Goal: Find contact information: Find contact information

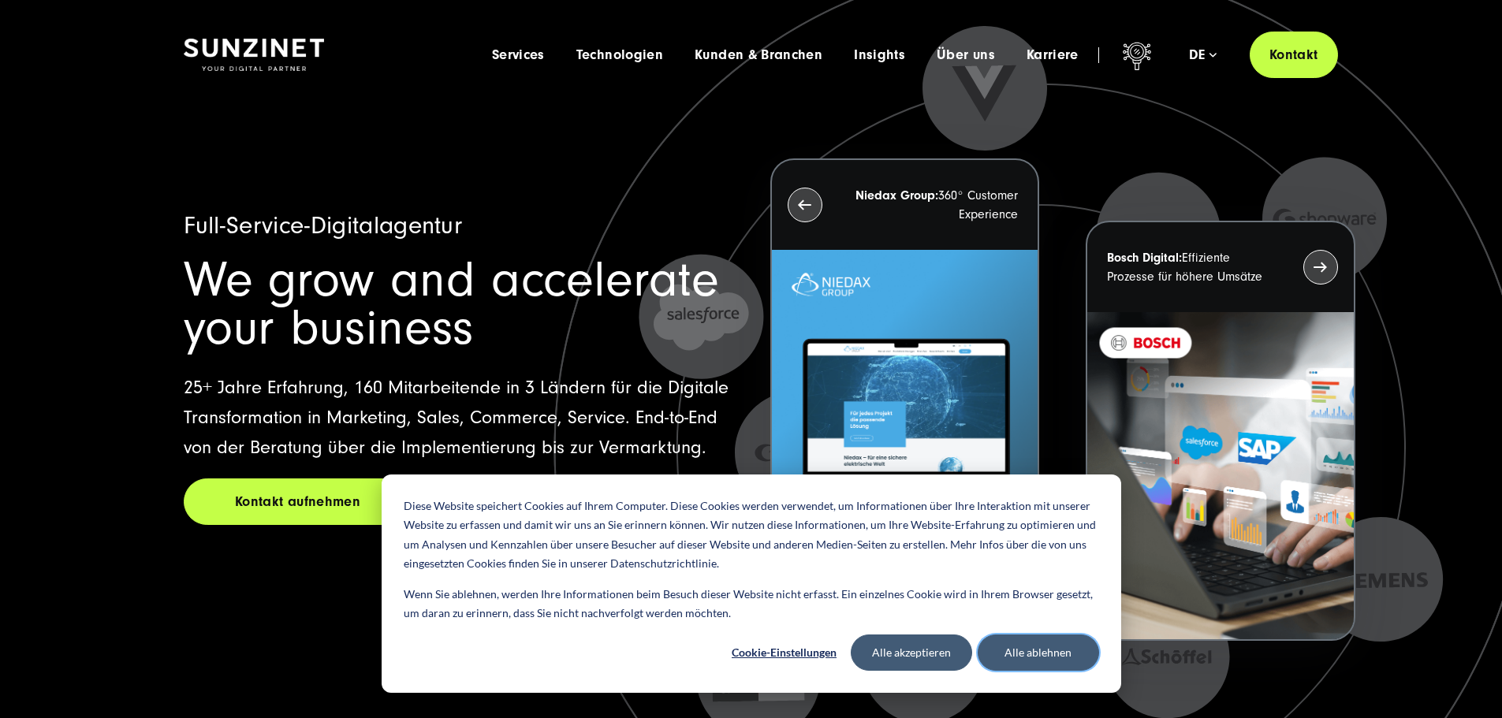
click at [1021, 658] on button "Alle ablehnen" at bounding box center [1038, 653] width 121 height 36
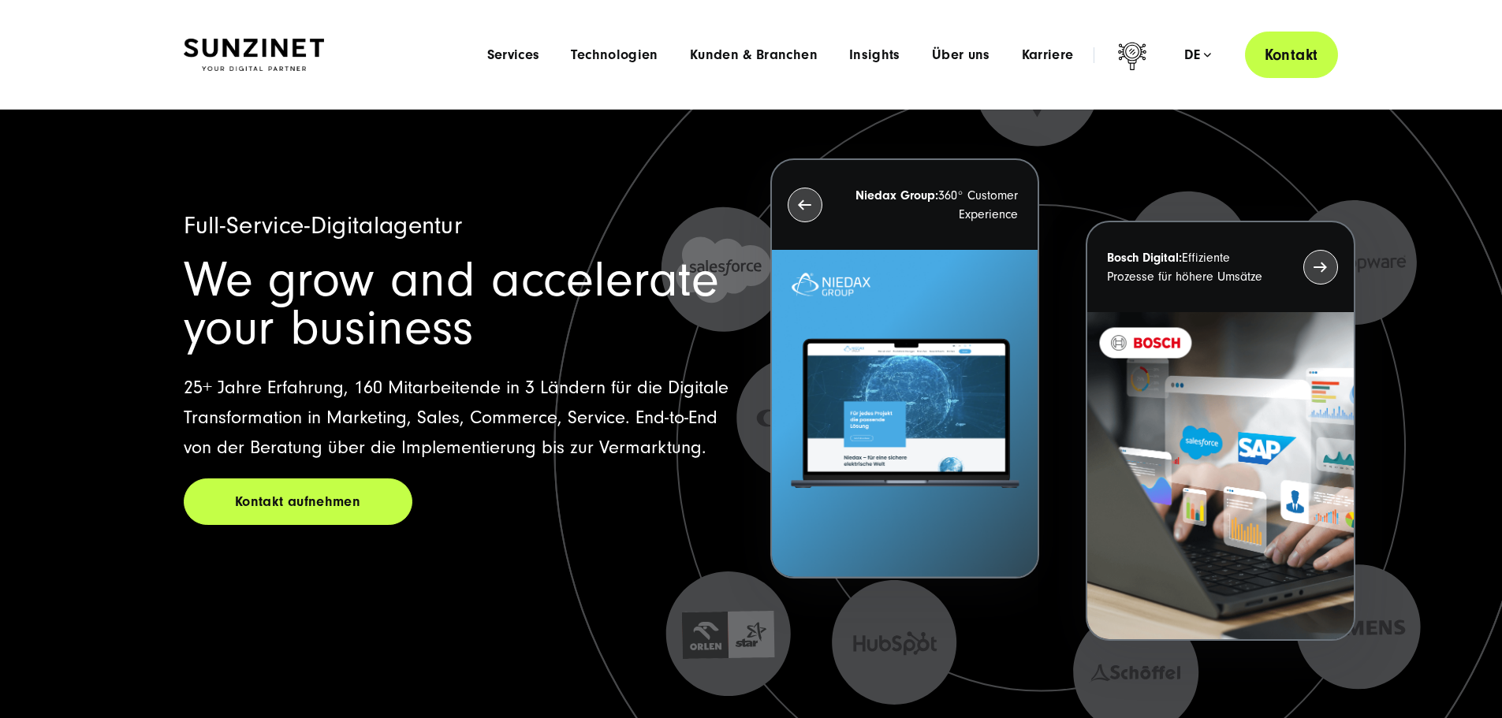
click at [1302, 61] on link "Kontakt" at bounding box center [1291, 55] width 93 height 47
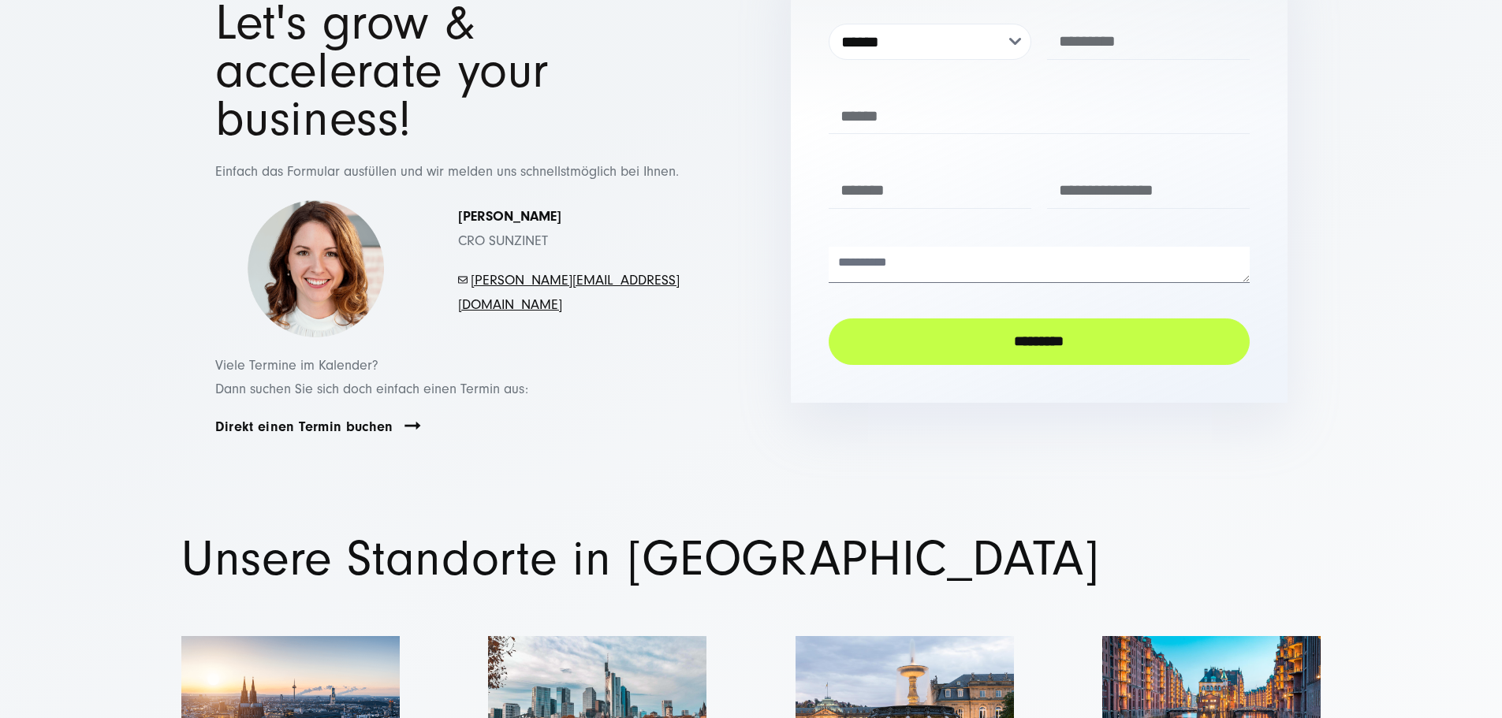
scroll to position [217, 0]
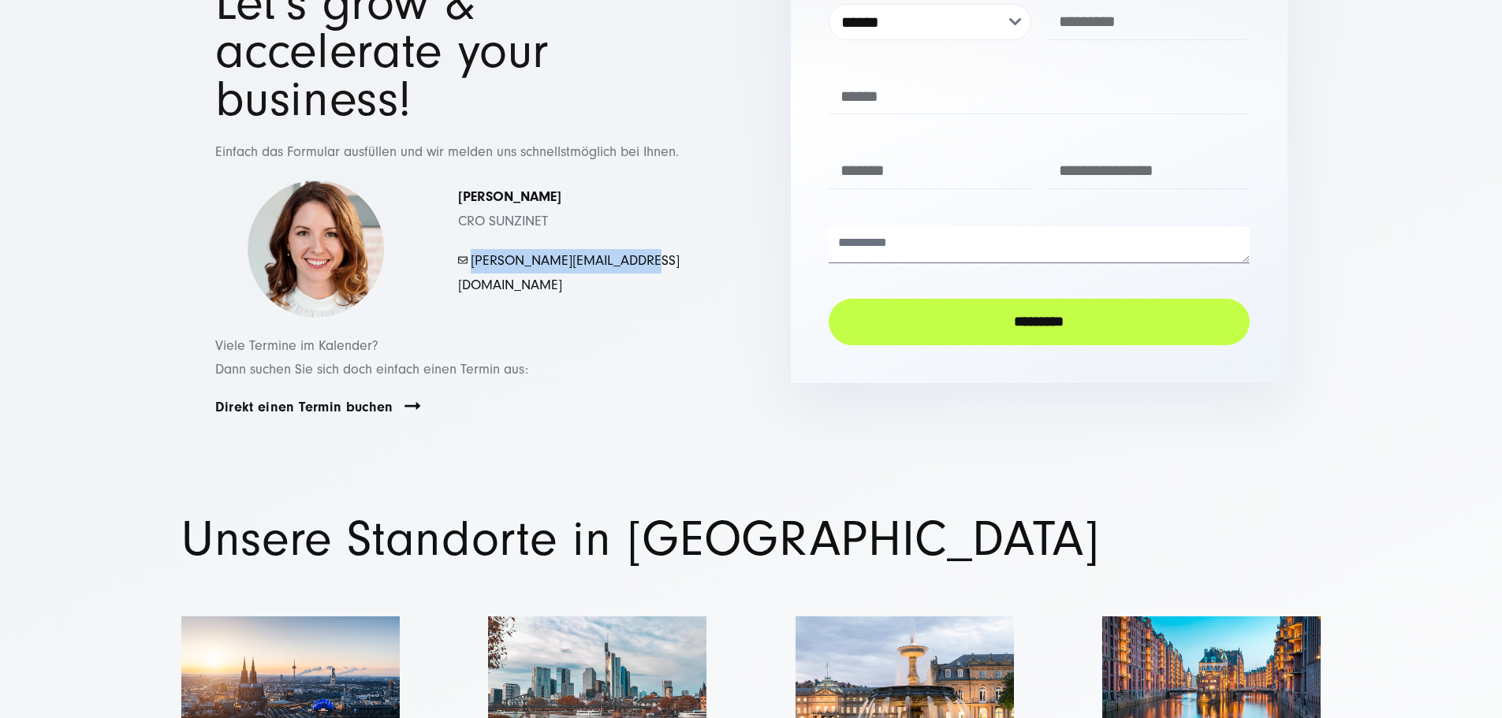
drag, startPoint x: 658, startPoint y: 409, endPoint x: 475, endPoint y: 409, distance: 182.9
click at [475, 297] on p "- mayer.simona@sunzinet.com" at bounding box center [569, 273] width 222 height 48
copy link "mayer.simona@sunzinet.com"
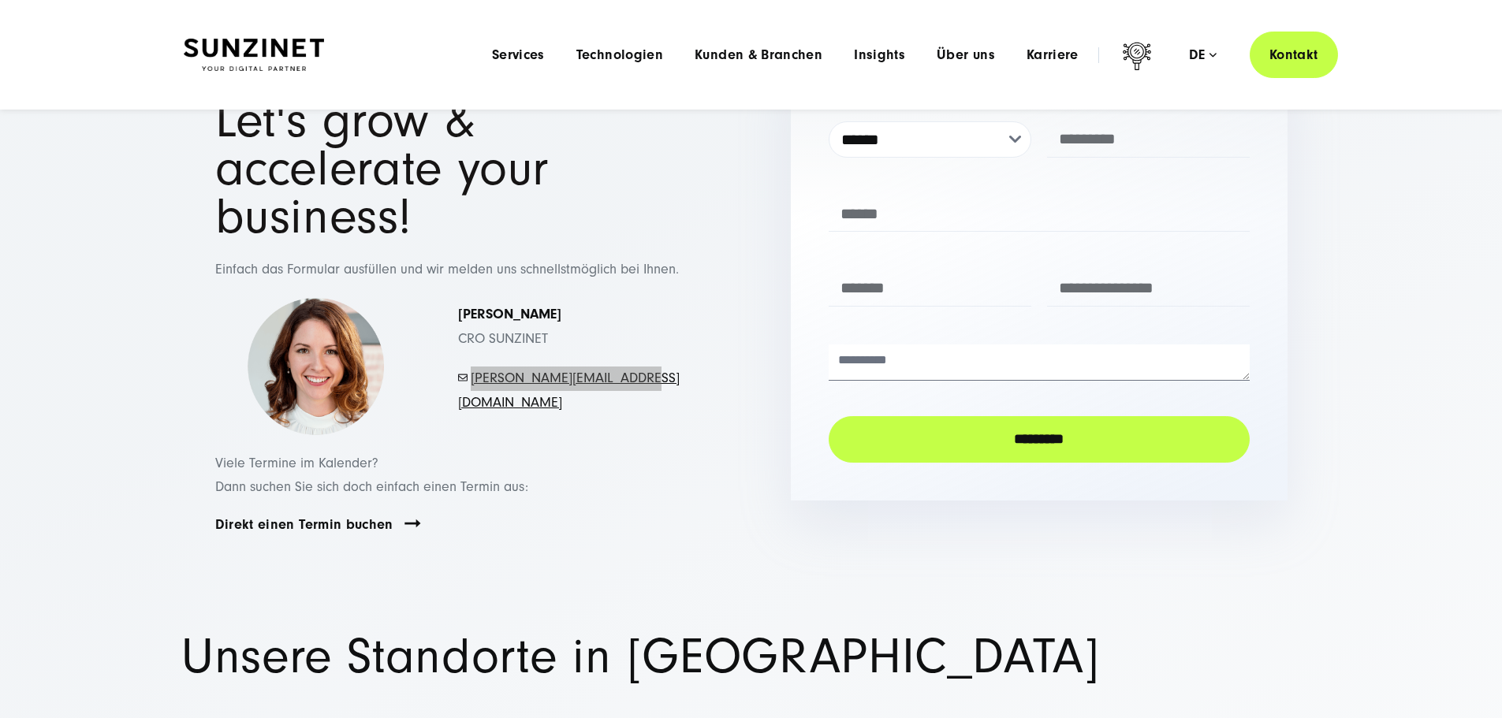
scroll to position [0, 0]
